Goal: Task Accomplishment & Management: Use online tool/utility

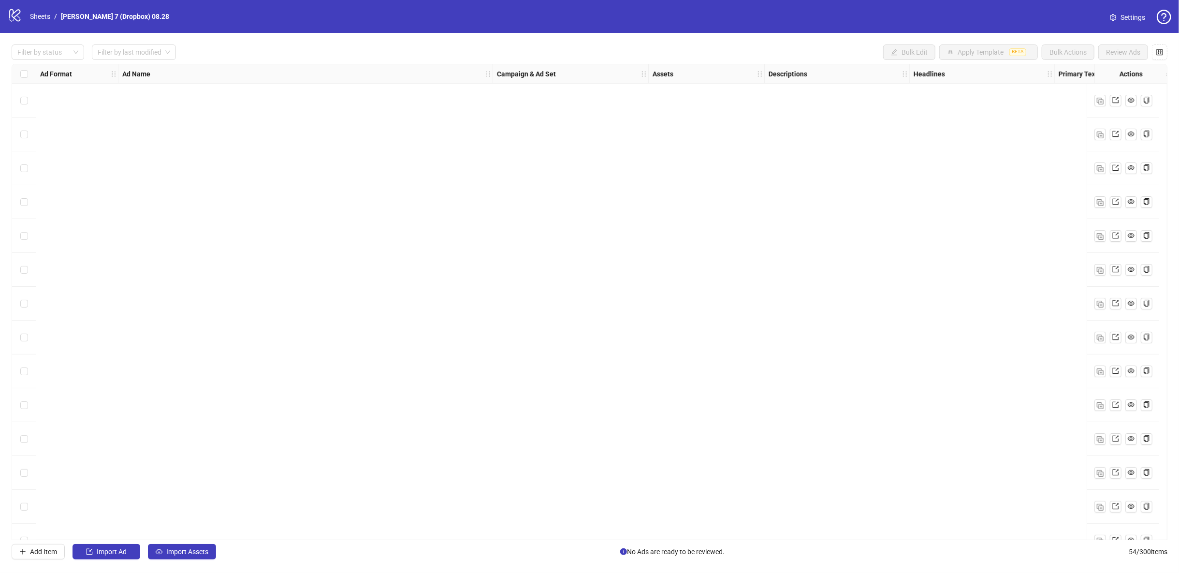
scroll to position [1374, 618]
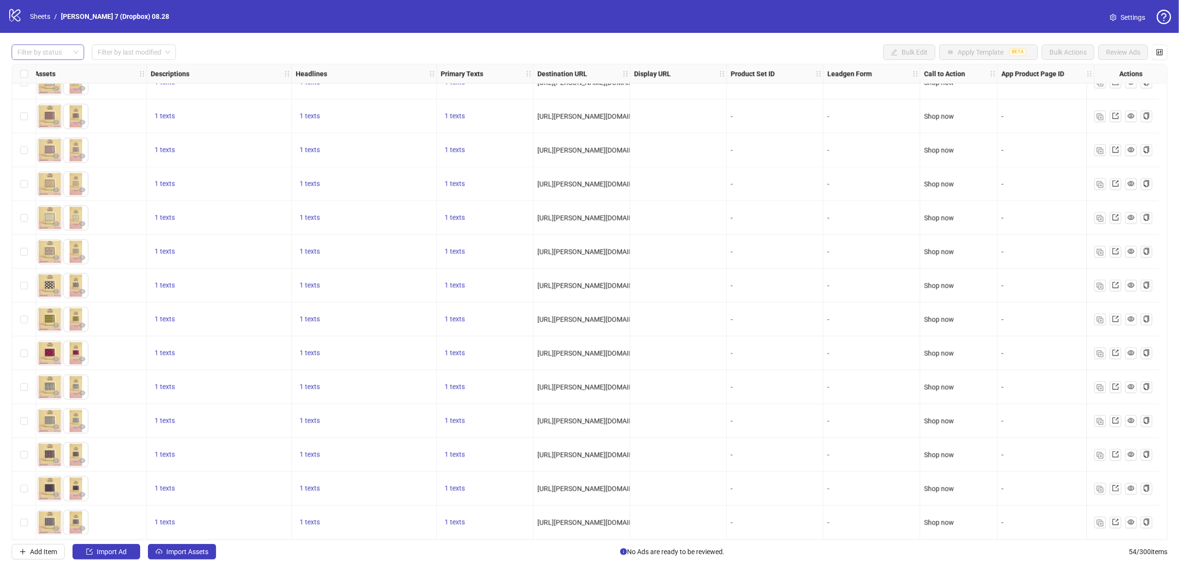
click at [45, 51] on div at bounding box center [43, 52] width 58 height 14
click at [42, 77] on div "Draft" at bounding box center [48, 71] width 69 height 15
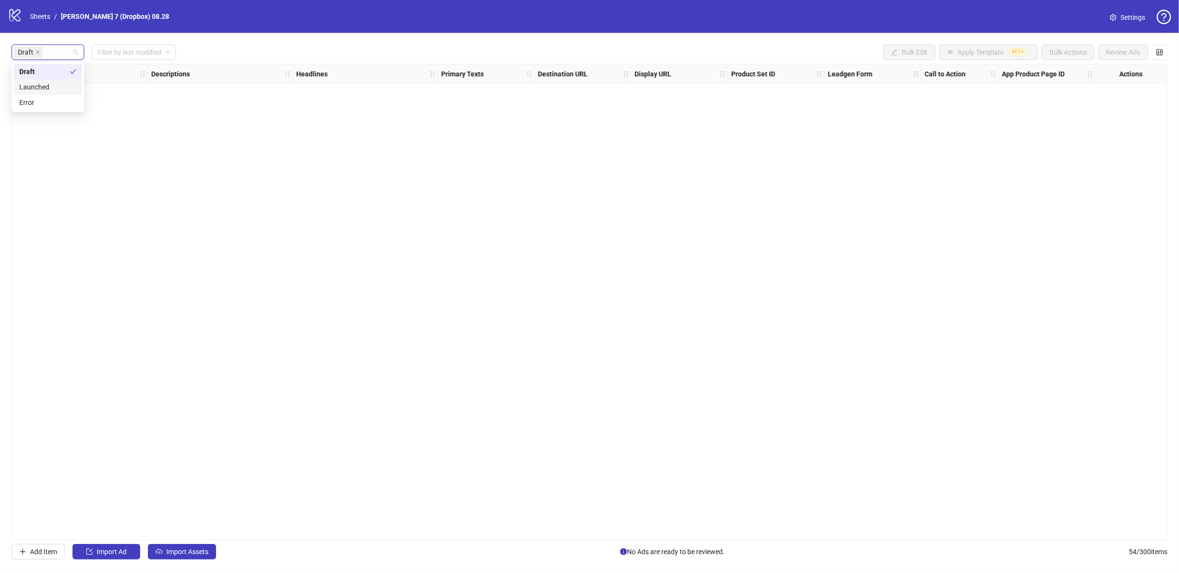
click at [335, 46] on div "Draft Filter by last modified Bulk Edit Apply Template BETA Bulk Actions Review…" at bounding box center [590, 51] width 1156 height 15
click at [199, 549] on span "Import Assets" at bounding box center [187, 552] width 42 height 8
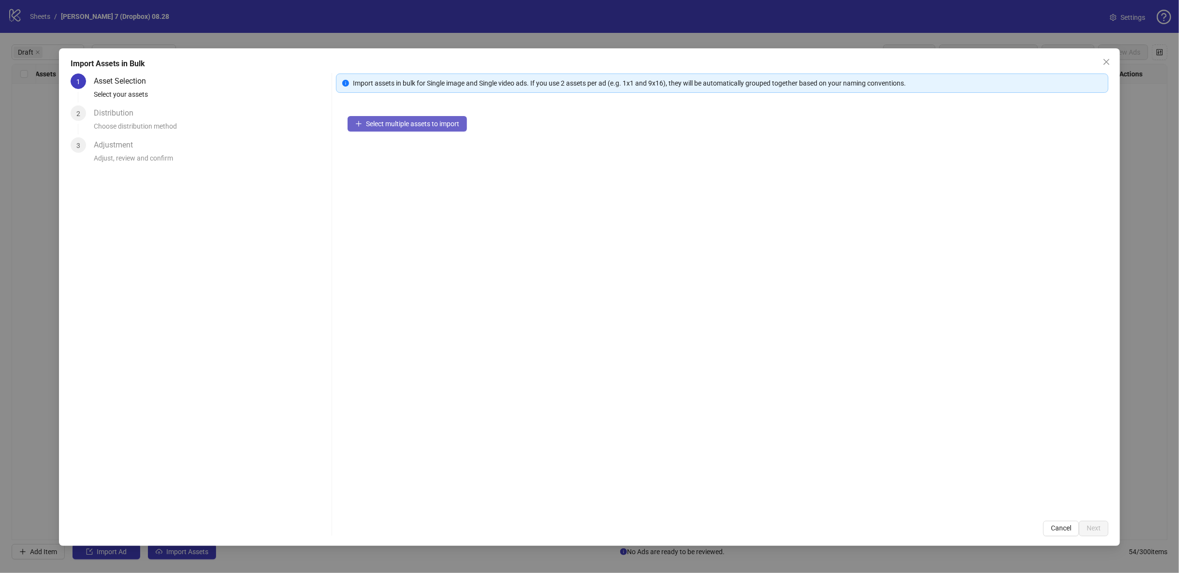
click at [401, 125] on span "Select multiple assets to import" at bounding box center [412, 124] width 93 height 8
click at [1099, 525] on span "Next" at bounding box center [1094, 528] width 14 height 8
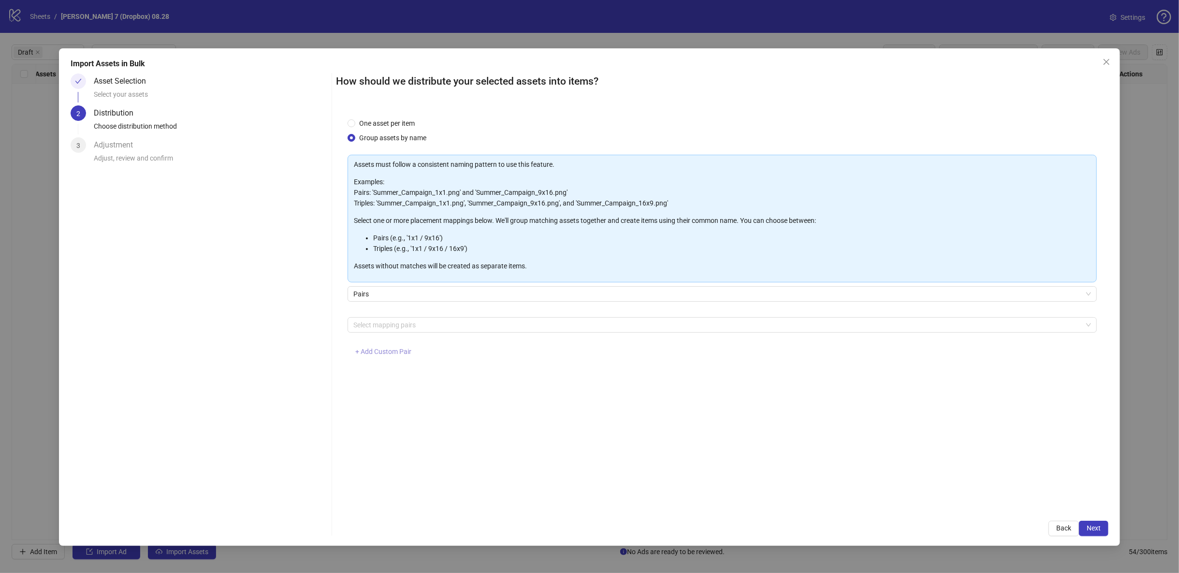
click at [392, 352] on span "+ Add Custom Pair" at bounding box center [383, 352] width 56 height 8
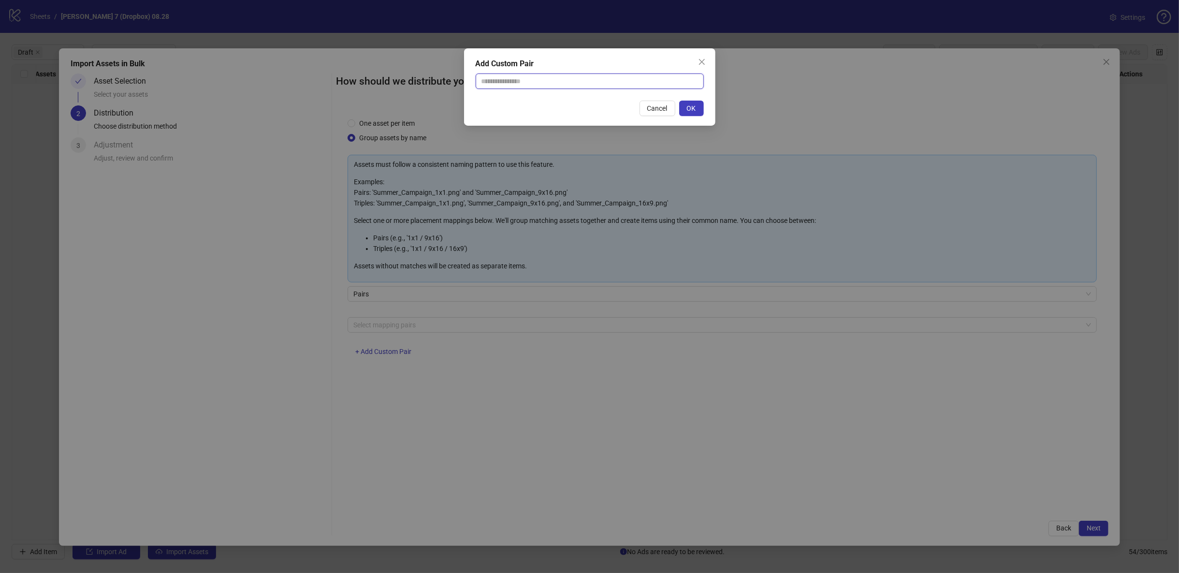
click at [500, 83] on input "text" at bounding box center [590, 80] width 228 height 15
type input "**********"
drag, startPoint x: 692, startPoint y: 108, endPoint x: 672, endPoint y: 123, distance: 24.8
click at [692, 108] on span "OK" at bounding box center [691, 108] width 9 height 8
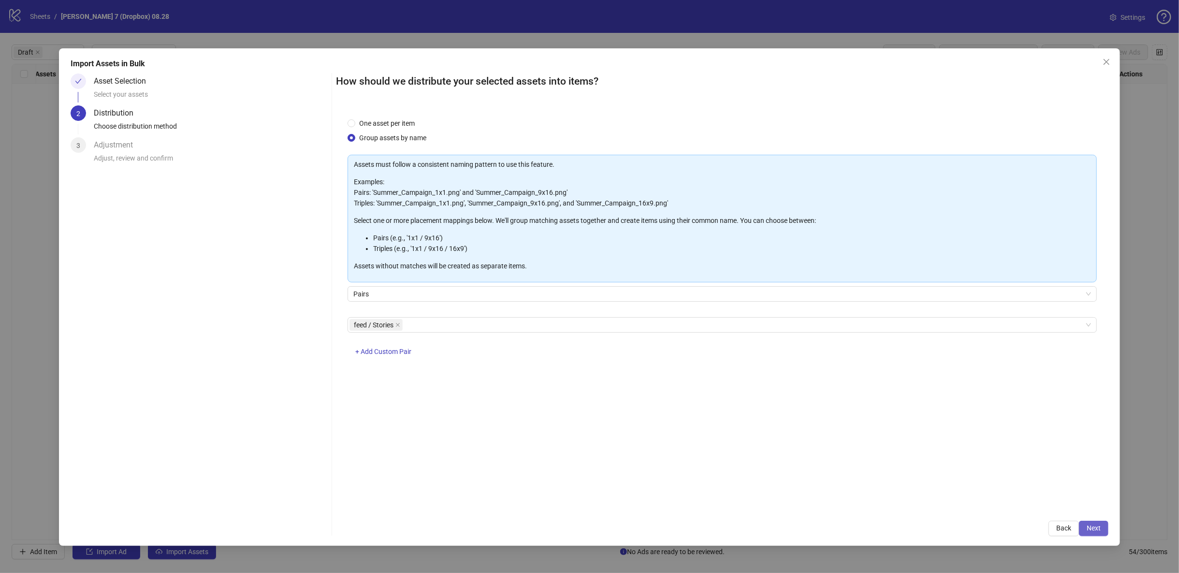
click at [1096, 526] on span "Next" at bounding box center [1094, 528] width 14 height 8
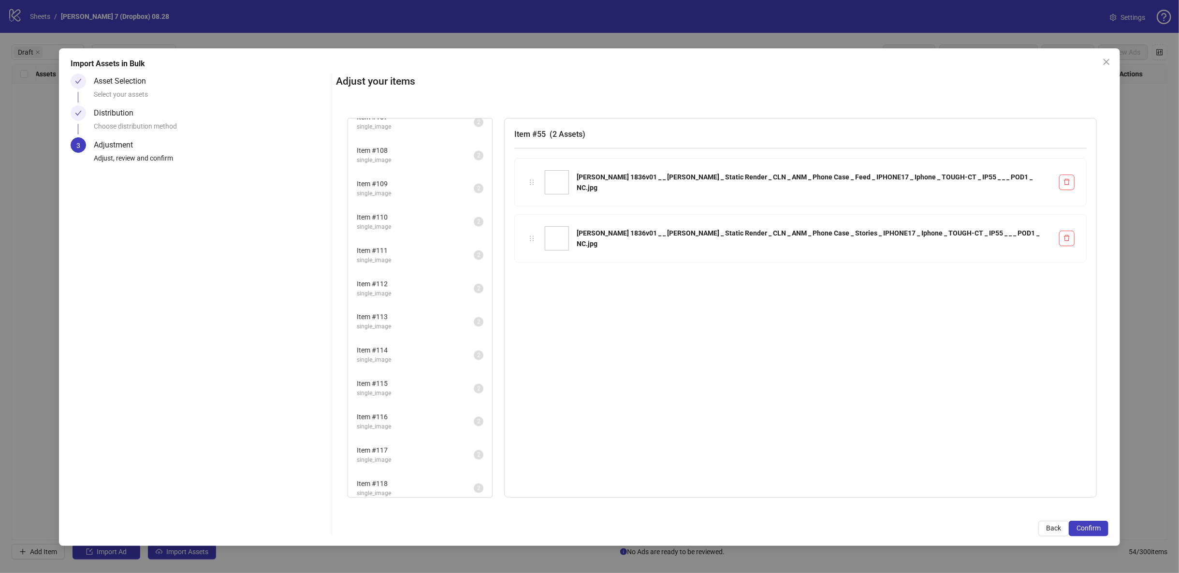
scroll to position [2707, 0]
click at [1092, 525] on span "Confirm" at bounding box center [1089, 528] width 24 height 8
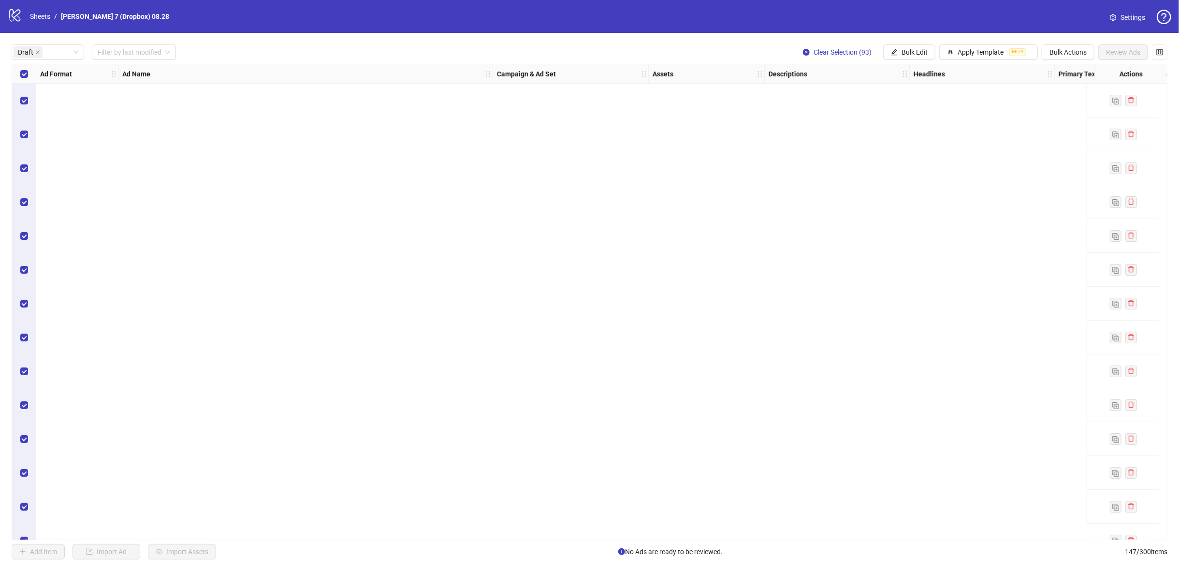
scroll to position [2694, 0]
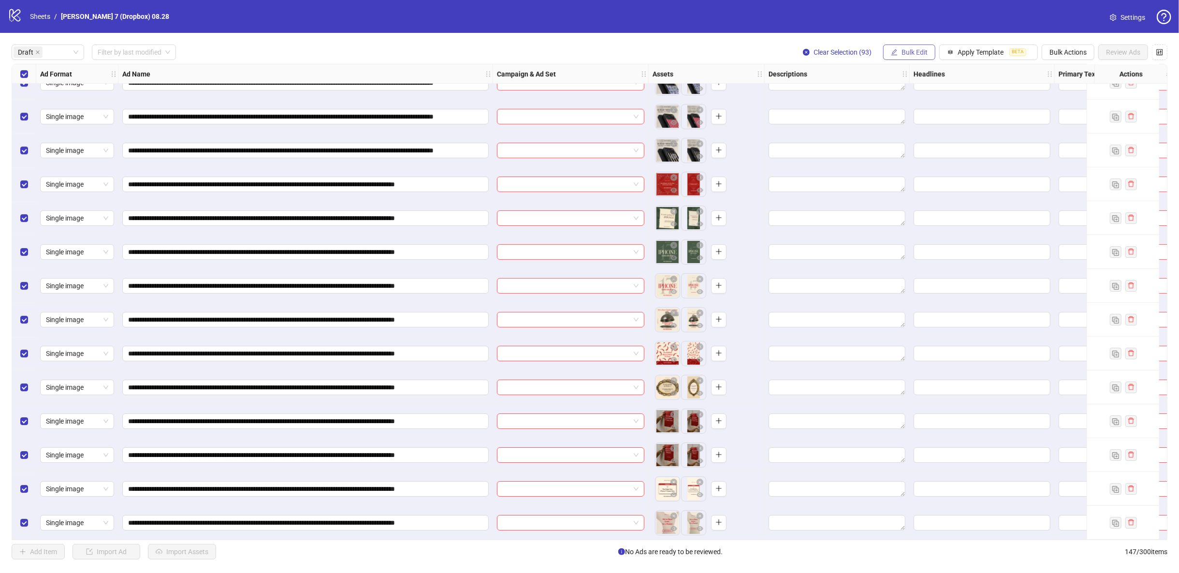
click at [910, 54] on span "Bulk Edit" at bounding box center [915, 52] width 26 height 8
click at [1062, 50] on span "Bulk Actions" at bounding box center [1068, 52] width 37 height 8
click at [1059, 70] on span "Delete" at bounding box center [1083, 72] width 66 height 11
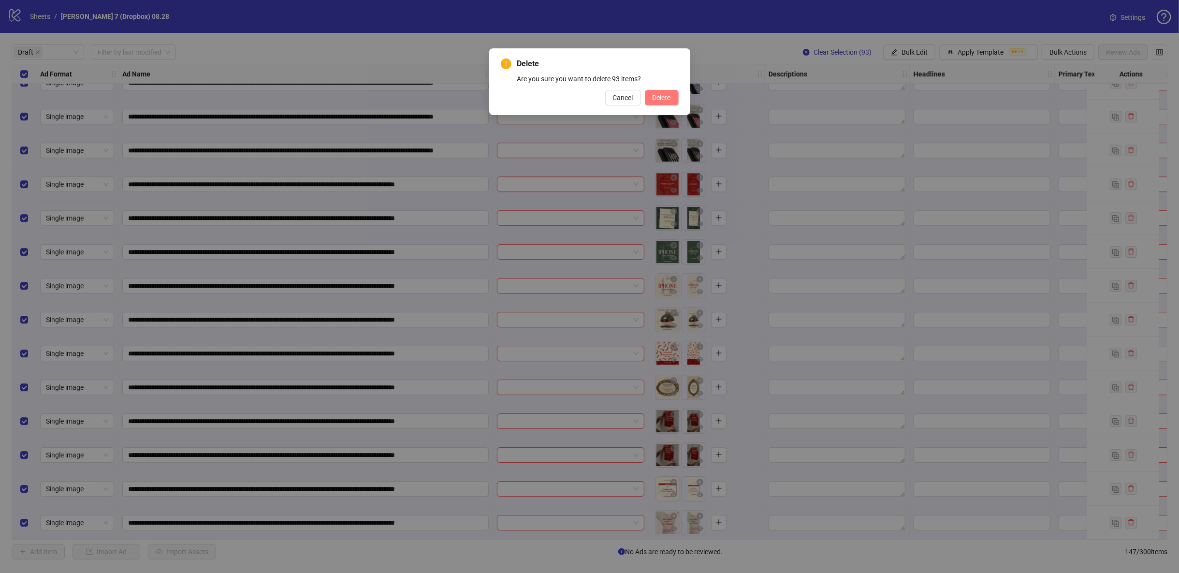
click at [660, 99] on span "Delete" at bounding box center [662, 98] width 18 height 8
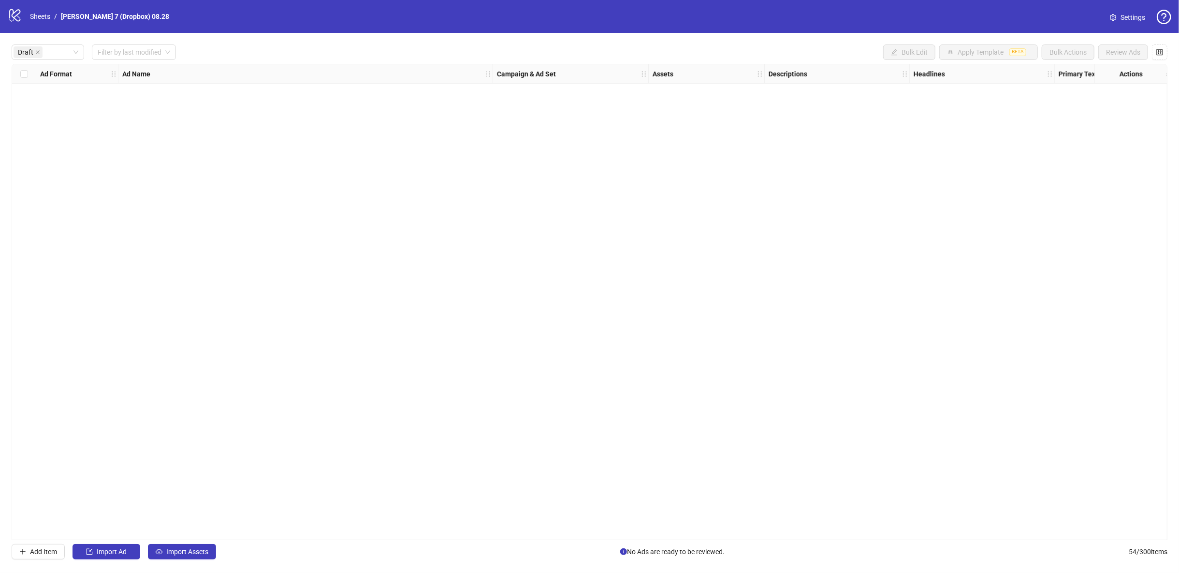
scroll to position [0, 0]
